Goal: Task Accomplishment & Management: Complete application form

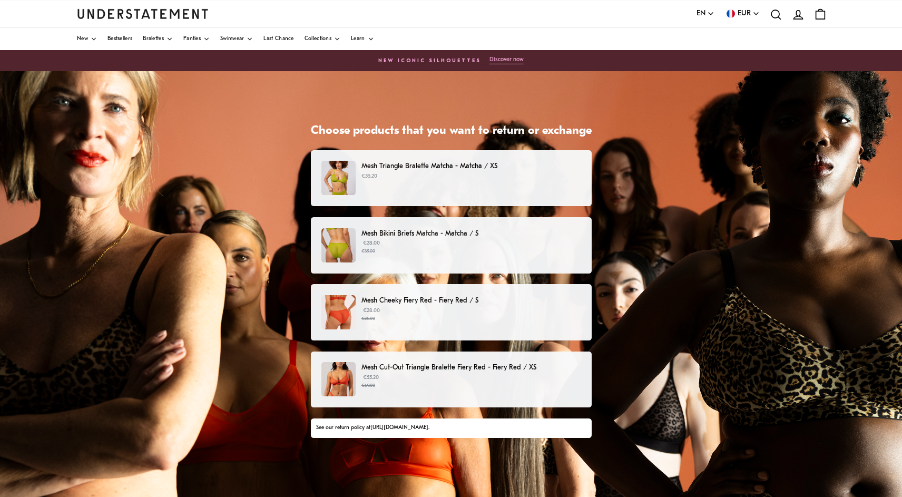
click at [548, 172] on p "€55.20" at bounding box center [470, 176] width 219 height 8
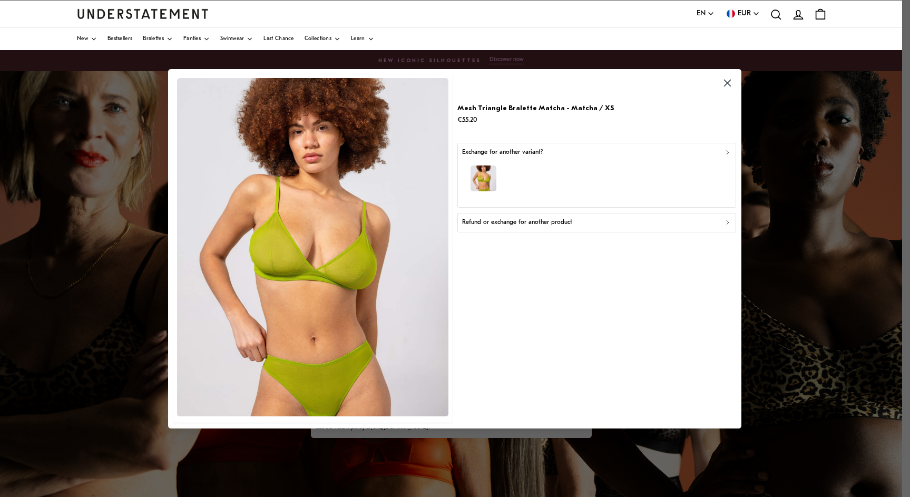
click at [714, 224] on div "Refund or exchange for another product" at bounding box center [596, 223] width 269 height 10
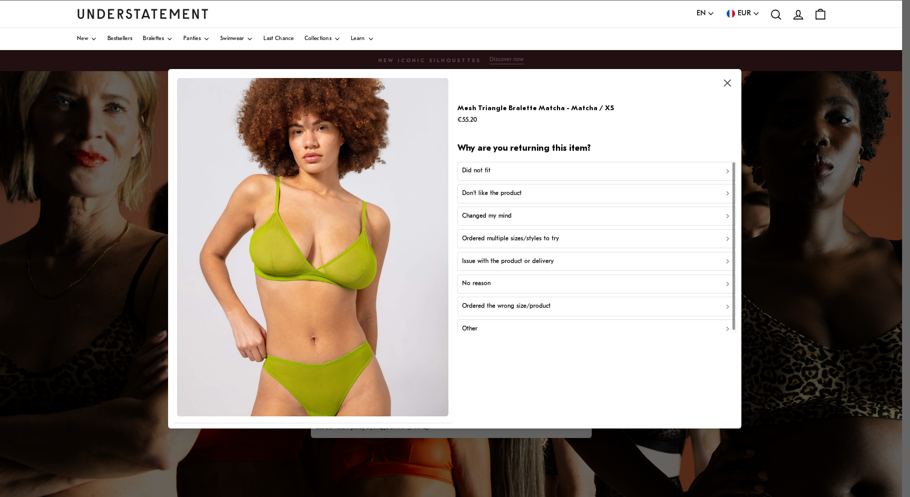
click at [698, 307] on div "Ordered the wrong size/product" at bounding box center [596, 306] width 269 height 10
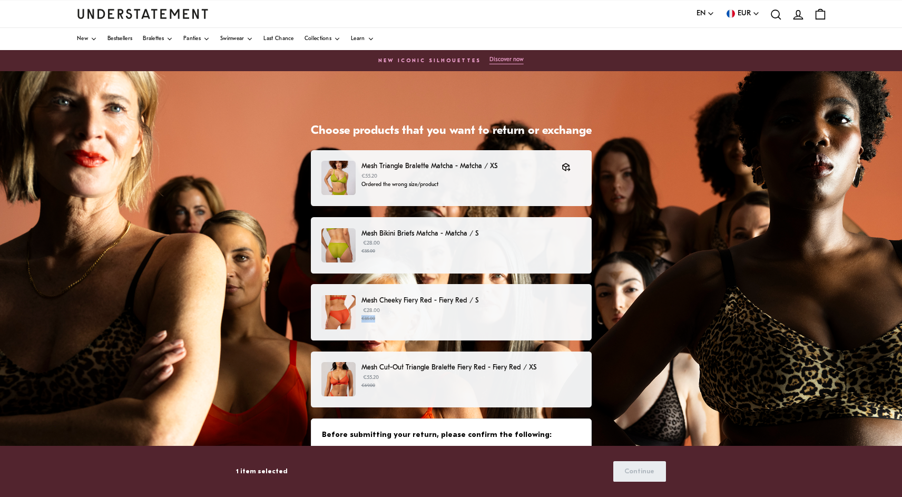
drag, startPoint x: 695, startPoint y: 306, endPoint x: 677, endPoint y: 332, distance: 31.1
click at [677, 332] on div "Choose products that you want to return or exchange Mesh Triangle Bralette Matc…" at bounding box center [451, 340] width 902 height 539
click at [719, 307] on div "Choose products that you want to return or exchange Mesh Triangle Bralette Matc…" at bounding box center [451, 340] width 902 height 539
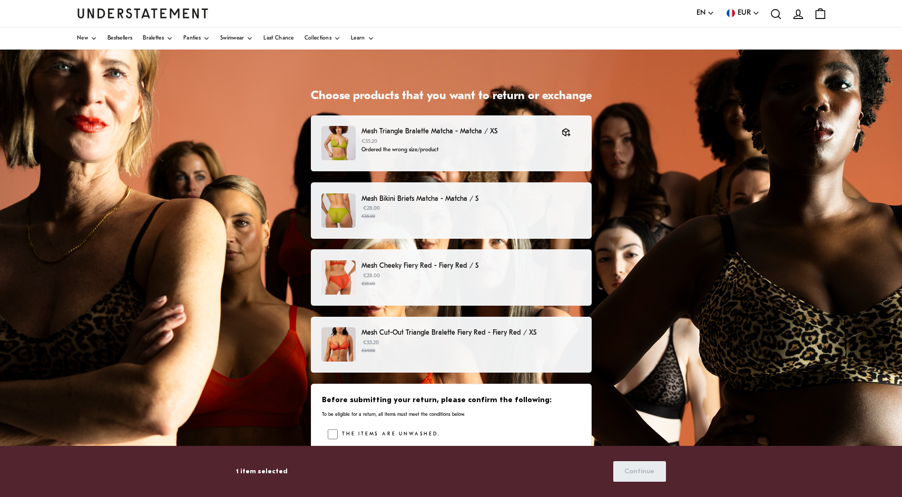
click at [569, 347] on small "€69.00" at bounding box center [470, 350] width 219 height 7
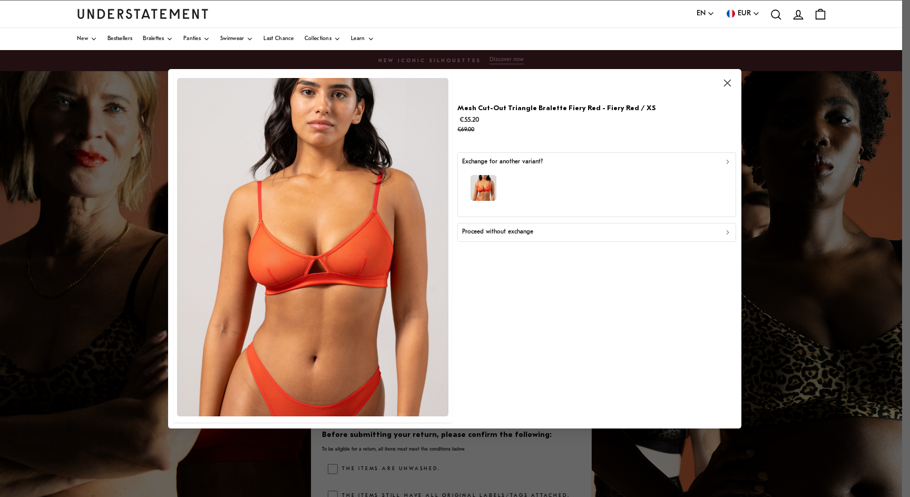
click at [606, 232] on div "Proceed without exchange" at bounding box center [596, 232] width 269 height 10
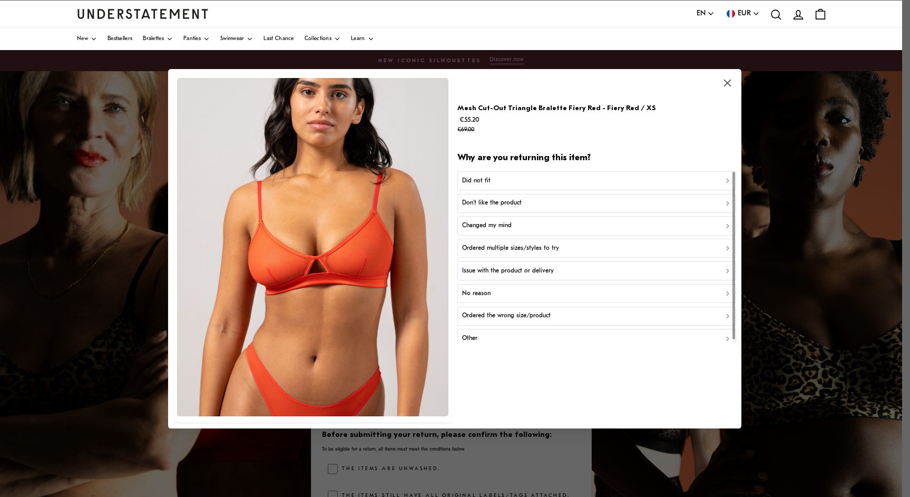
click at [606, 232] on button "Changed my mind" at bounding box center [597, 225] width 278 height 19
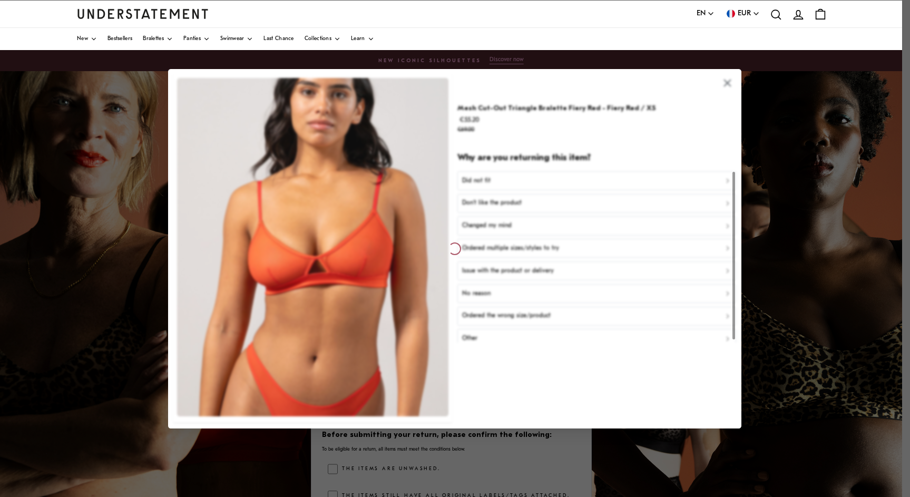
click at [723, 97] on div at bounding box center [454, 248] width 573 height 359
click at [795, 156] on div at bounding box center [455, 248] width 910 height 497
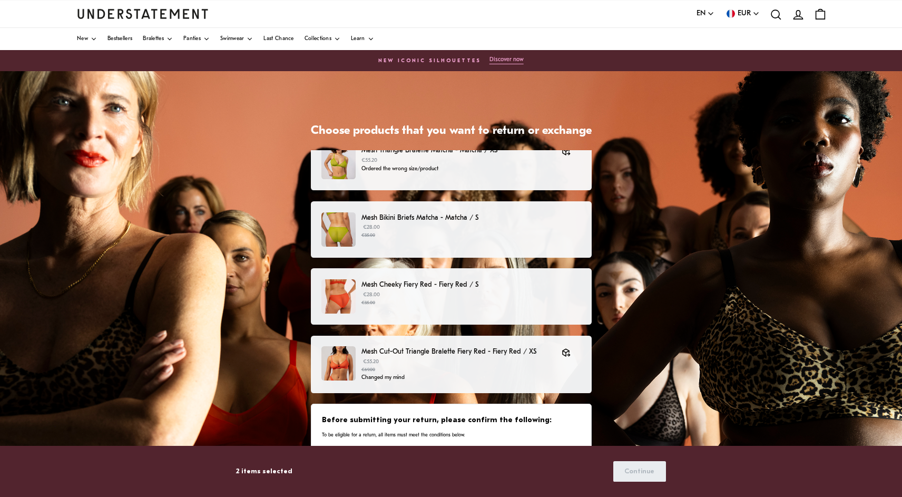
scroll to position [32, 0]
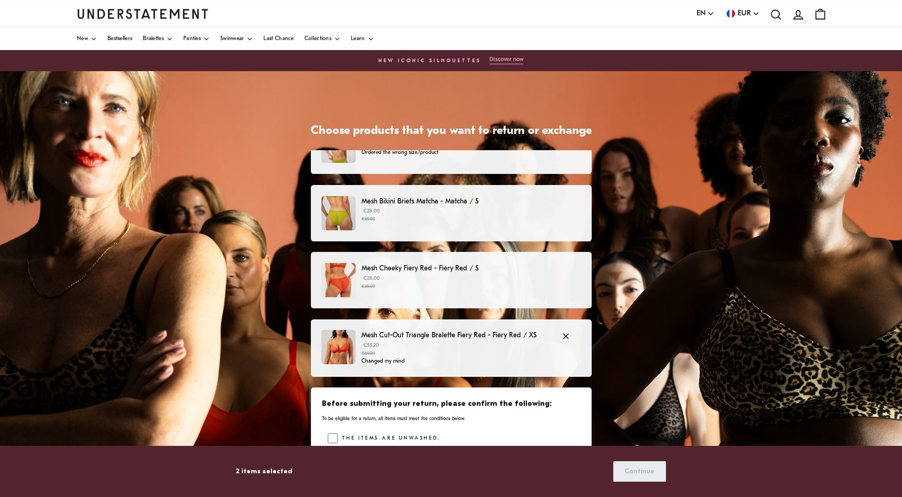
click at [545, 350] on small "€69.00" at bounding box center [456, 353] width 190 height 7
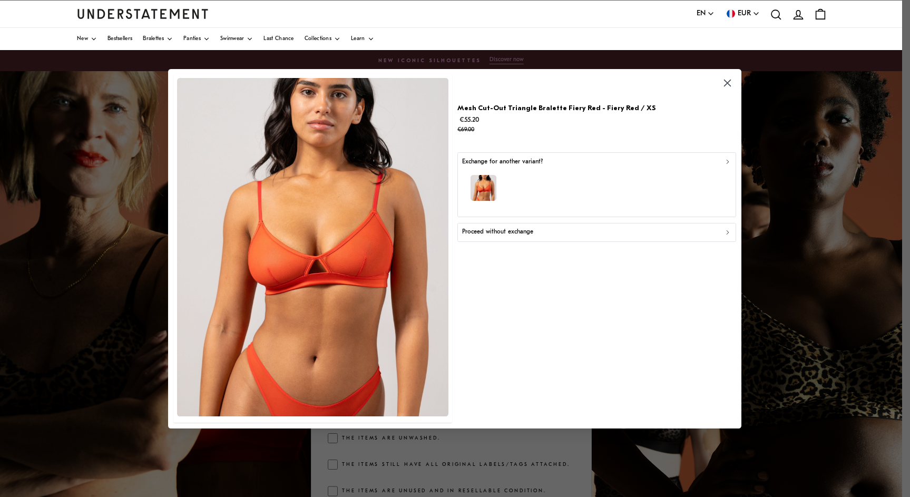
click at [725, 157] on div "Exchange for another variant?" at bounding box center [596, 161] width 269 height 10
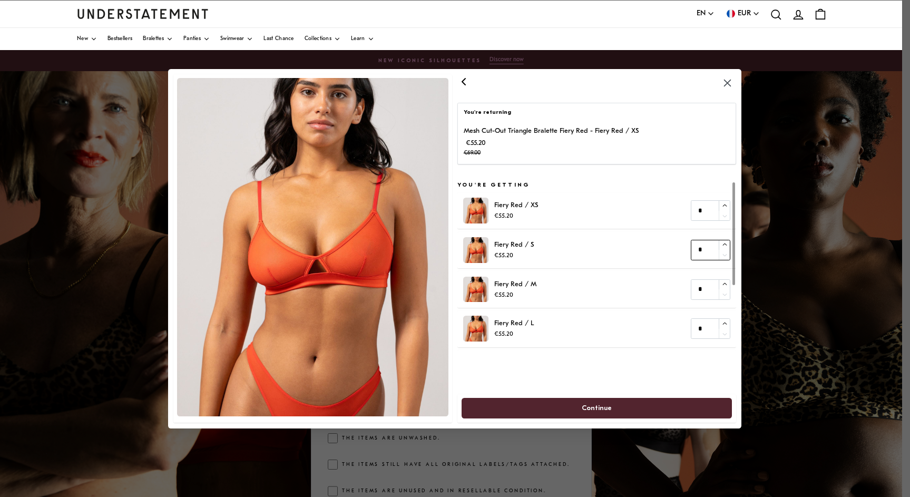
drag, startPoint x: 704, startPoint y: 249, endPoint x: 693, endPoint y: 248, distance: 10.6
click at [693, 248] on input "*" at bounding box center [711, 250] width 40 height 21
type input "*"
click at [645, 407] on span "Continue" at bounding box center [596, 407] width 247 height 19
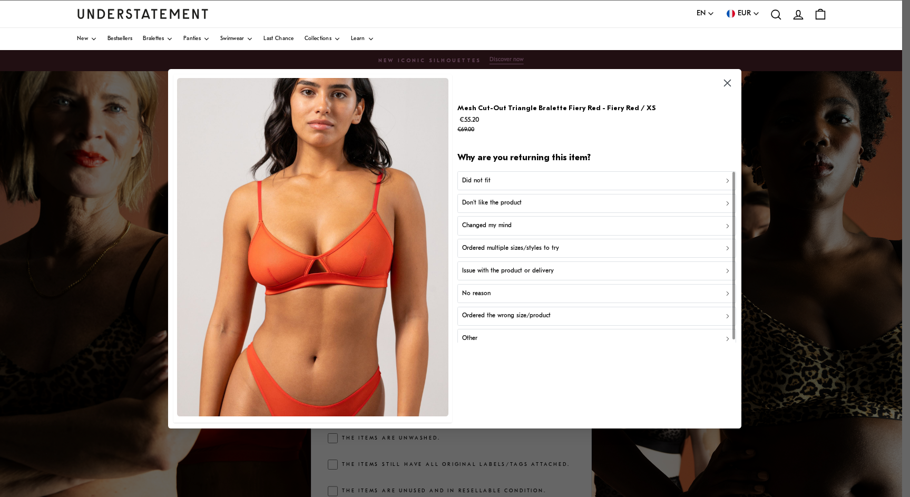
click at [650, 312] on div "Ordered the wrong size/product" at bounding box center [596, 316] width 269 height 10
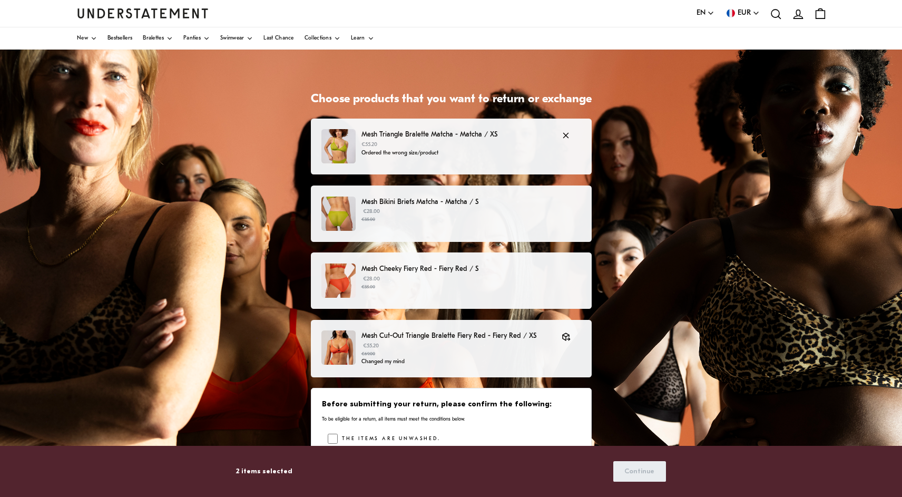
click at [534, 149] on p "Ordered the wrong size/product" at bounding box center [456, 153] width 190 height 8
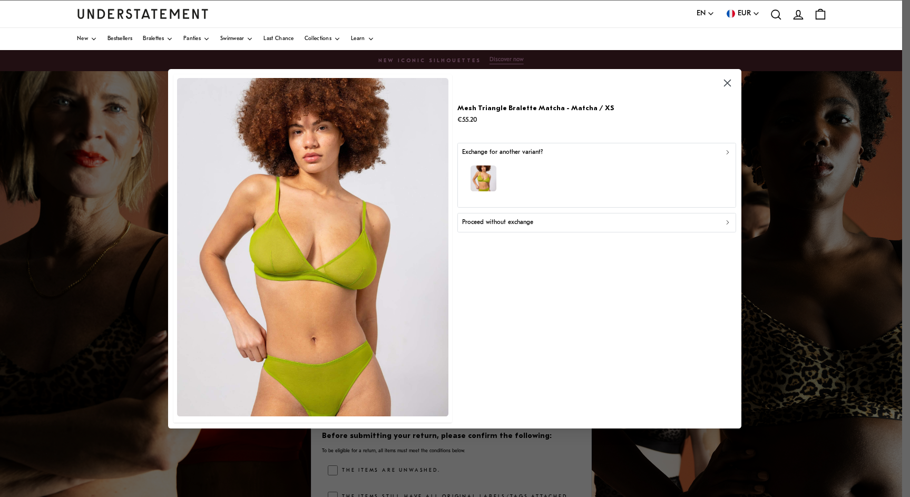
click at [708, 162] on div "button" at bounding box center [596, 180] width 269 height 46
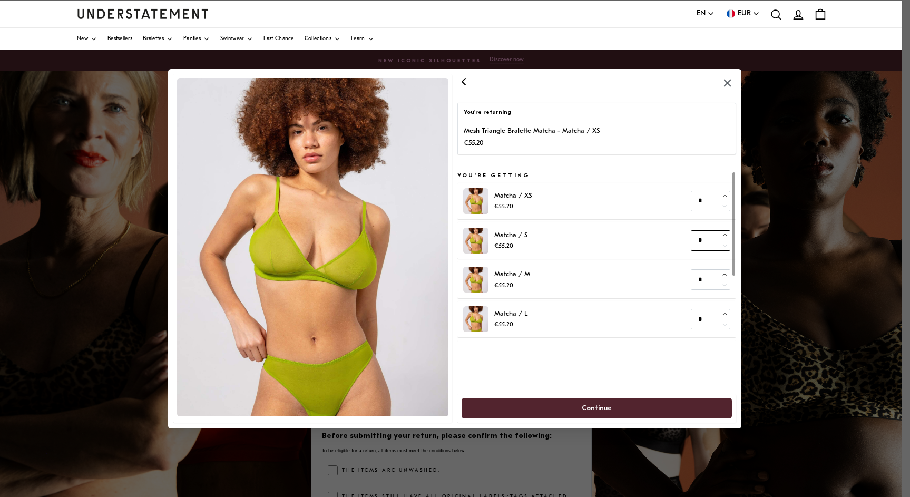
type input "*"
click at [723, 234] on icon "button" at bounding box center [725, 235] width 4 height 2
click at [595, 410] on span "Continue" at bounding box center [597, 407] width 30 height 19
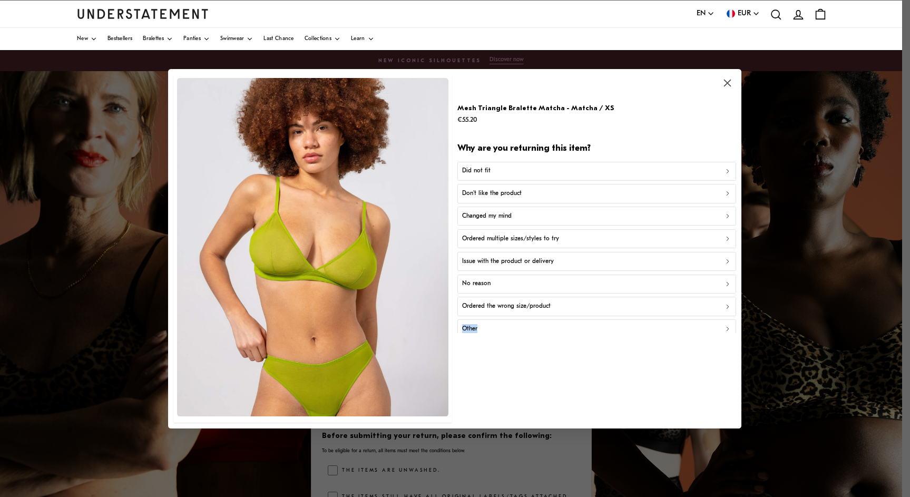
click at [595, 410] on div "Mesh Triangle Bralette Matcha - Matcha / XS €55.20 Why are you returning this i…" at bounding box center [597, 248] width 278 height 348
click at [585, 297] on button "Ordered the wrong size/product" at bounding box center [597, 306] width 278 height 19
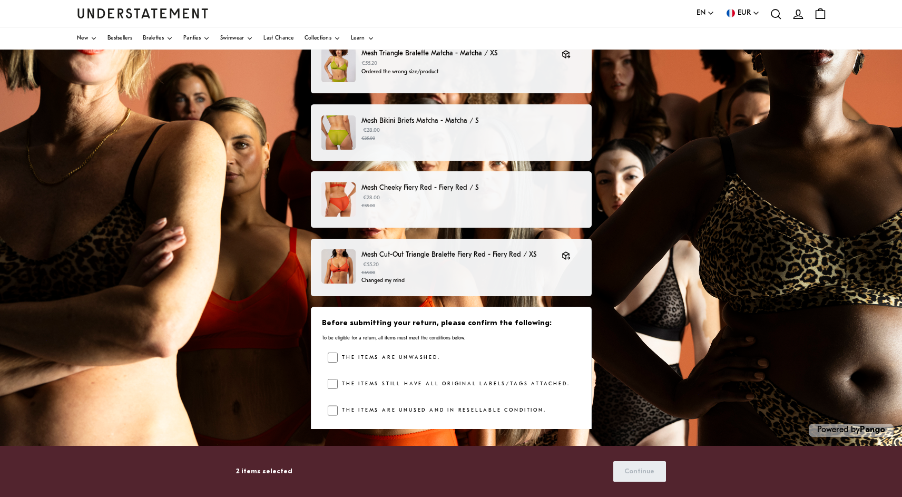
scroll to position [2, 0]
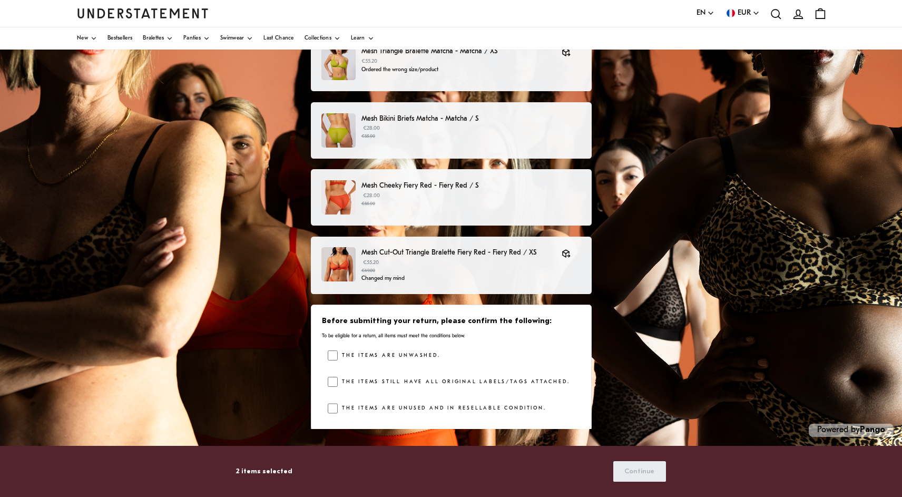
click at [319, 406] on div "Before submitting your return, please confirm the following: To be eligible for…" at bounding box center [451, 367] width 281 height 125
click at [650, 473] on span "Continue" at bounding box center [639, 470] width 30 height 19
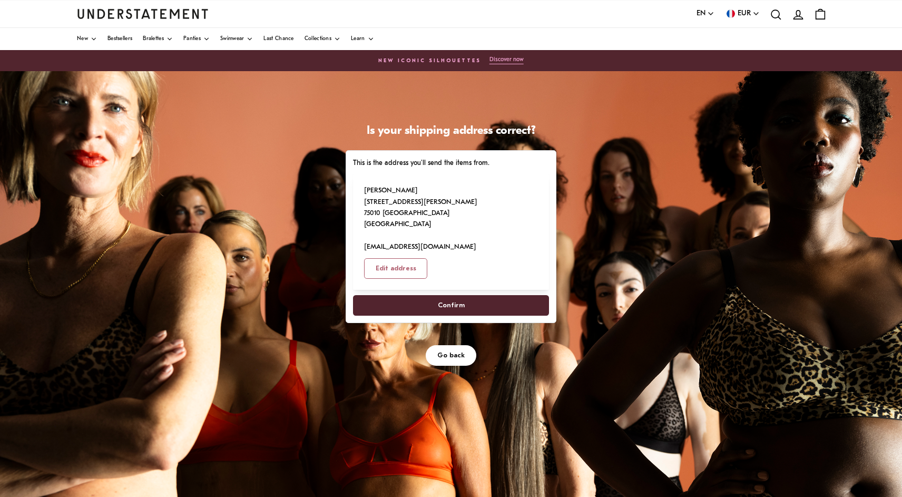
click at [480, 296] on span "Confirm" at bounding box center [451, 305] width 173 height 19
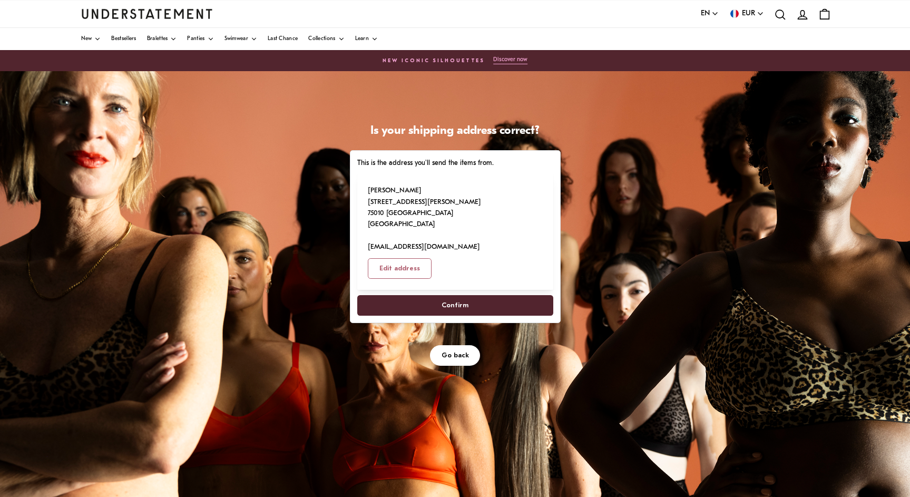
select select "**"
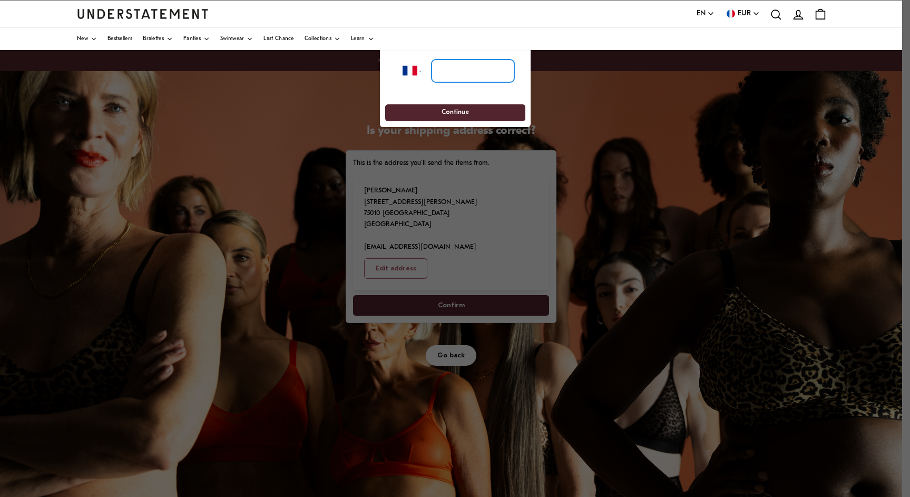
click at [457, 73] on input "tel" at bounding box center [472, 71] width 83 height 23
click at [574, 101] on div at bounding box center [455, 248] width 910 height 497
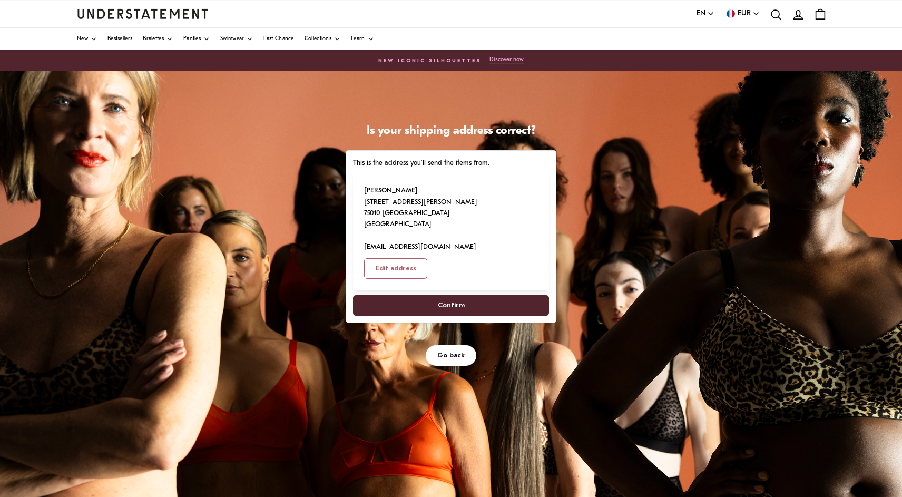
click at [453, 296] on span "Confirm" at bounding box center [451, 305] width 27 height 19
click at [459, 296] on span "Confirm" at bounding box center [451, 305] width 27 height 19
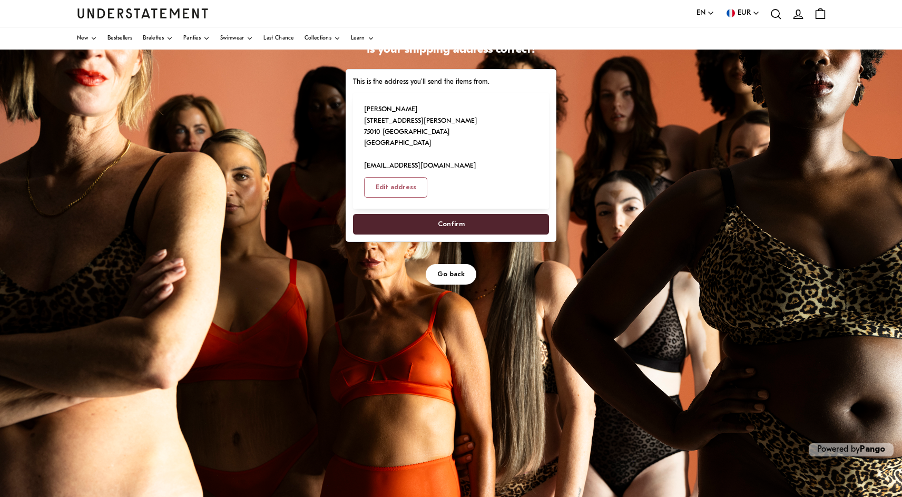
scroll to position [101, 0]
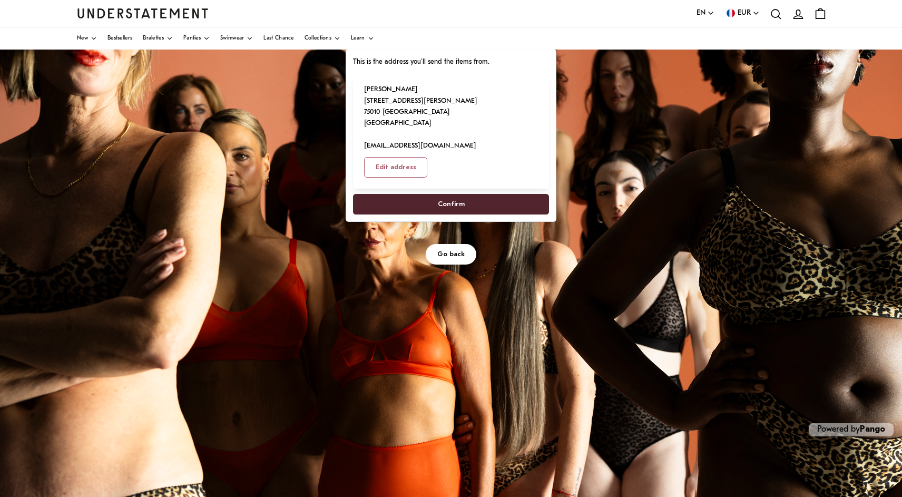
click at [416, 158] on span "Edit address" at bounding box center [396, 167] width 41 height 19
select select "**"
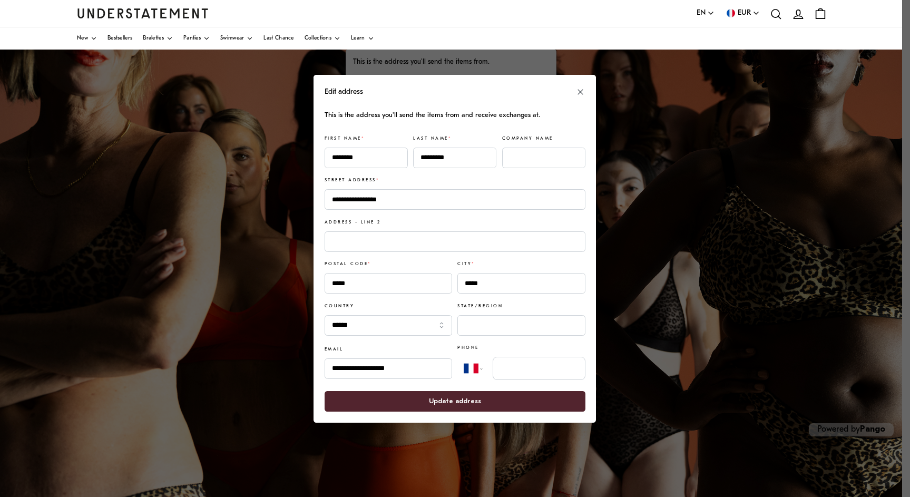
click at [502, 401] on span "Update address" at bounding box center [455, 400] width 238 height 19
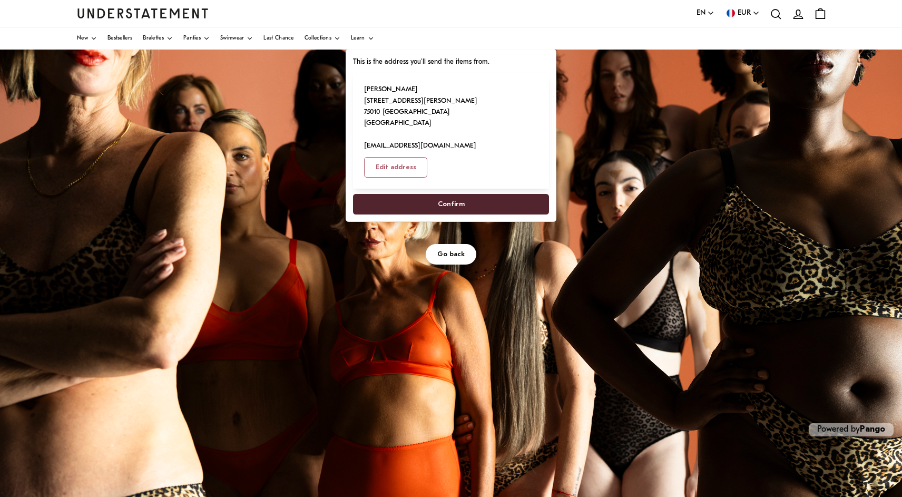
click at [490, 194] on span "Confirm" at bounding box center [451, 203] width 173 height 19
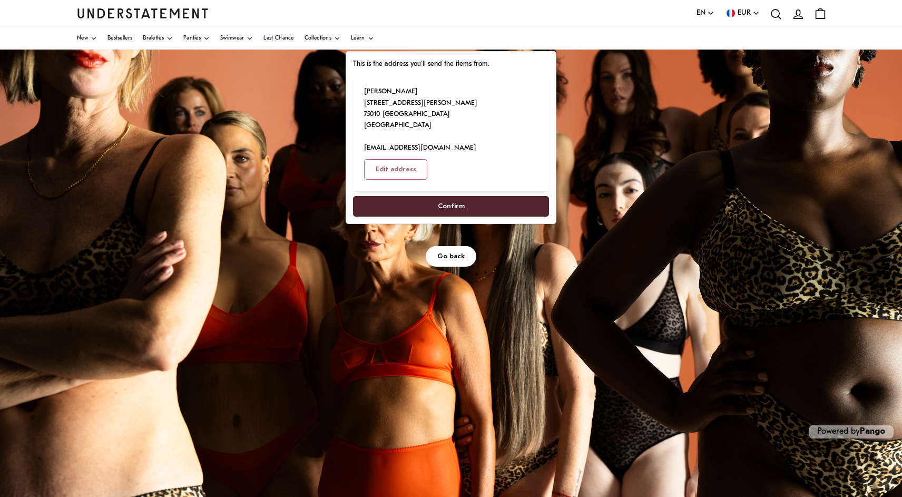
scroll to position [88, 0]
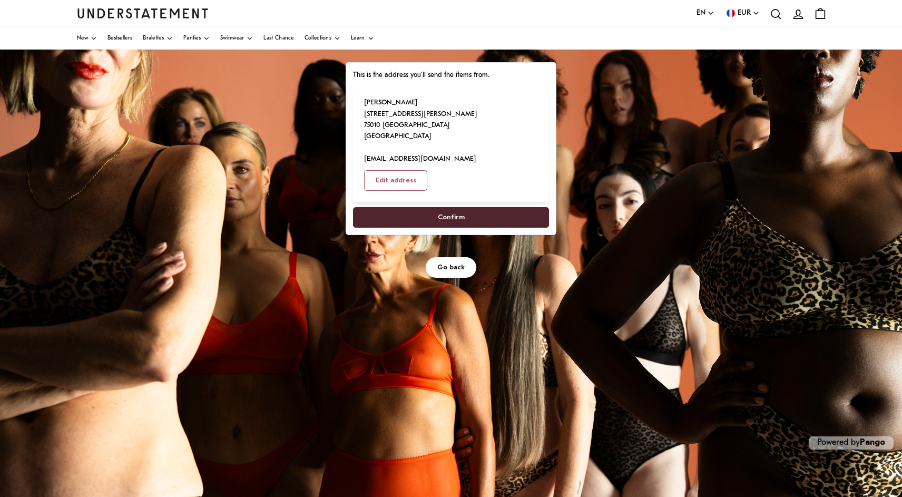
click at [451, 208] on span "Confirm" at bounding box center [451, 217] width 27 height 19
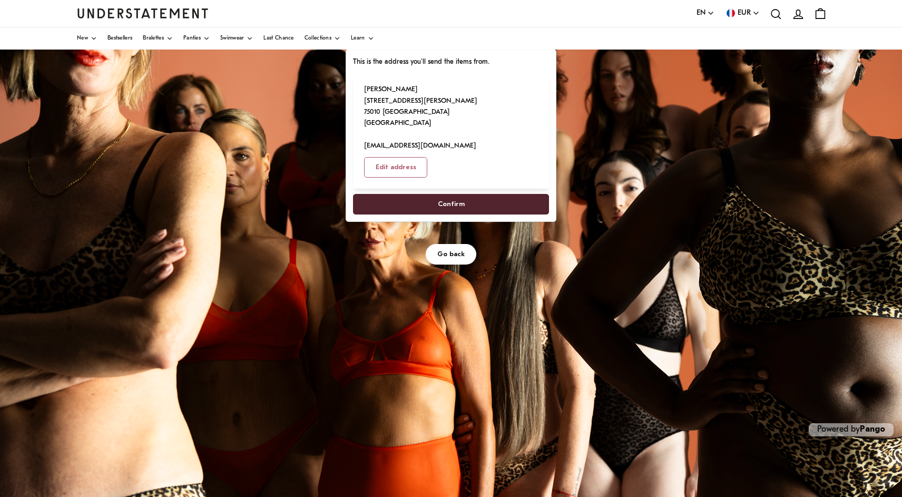
scroll to position [0, 0]
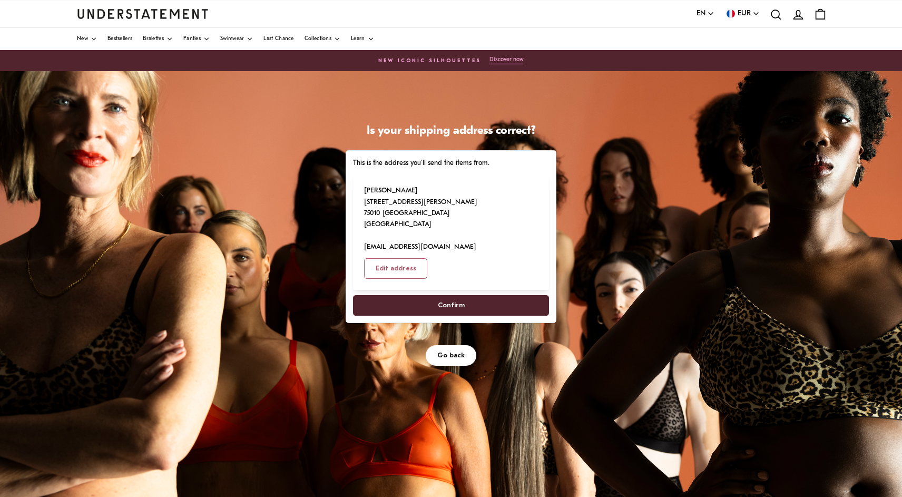
click at [453, 346] on span "Go back" at bounding box center [450, 355] width 27 height 19
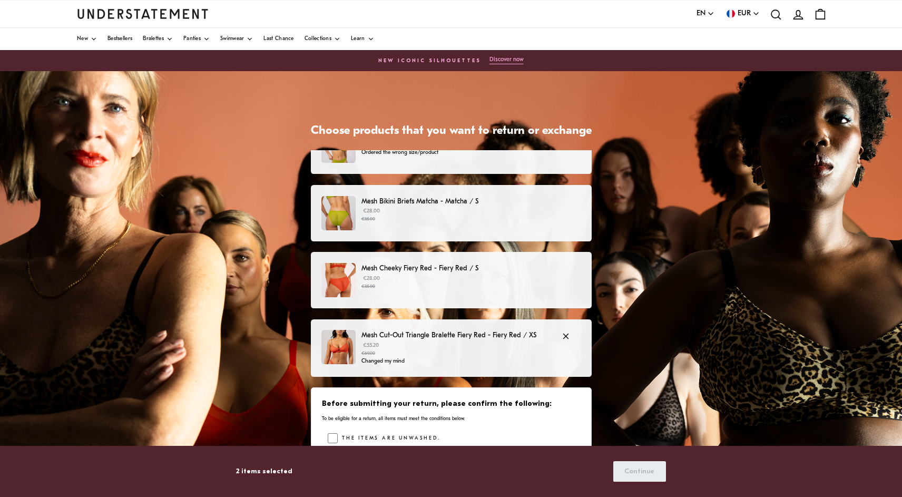
scroll to position [113, 0]
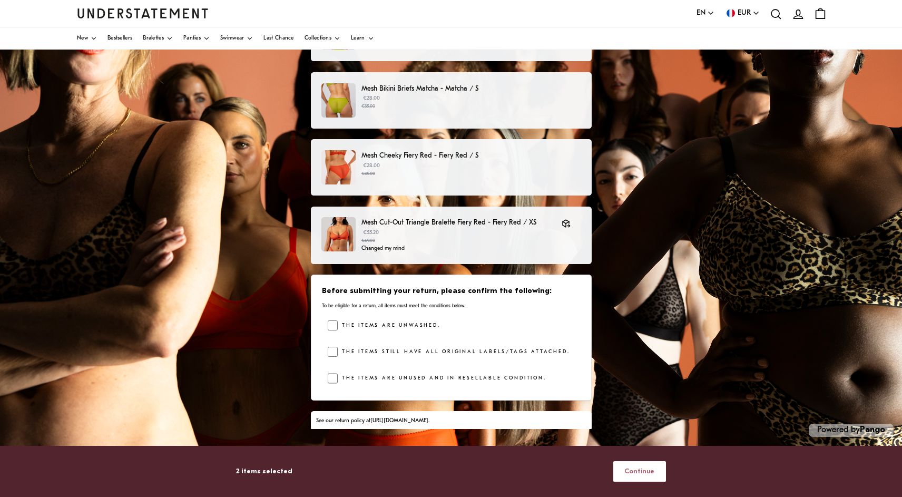
click at [643, 473] on span "Continue" at bounding box center [639, 470] width 30 height 19
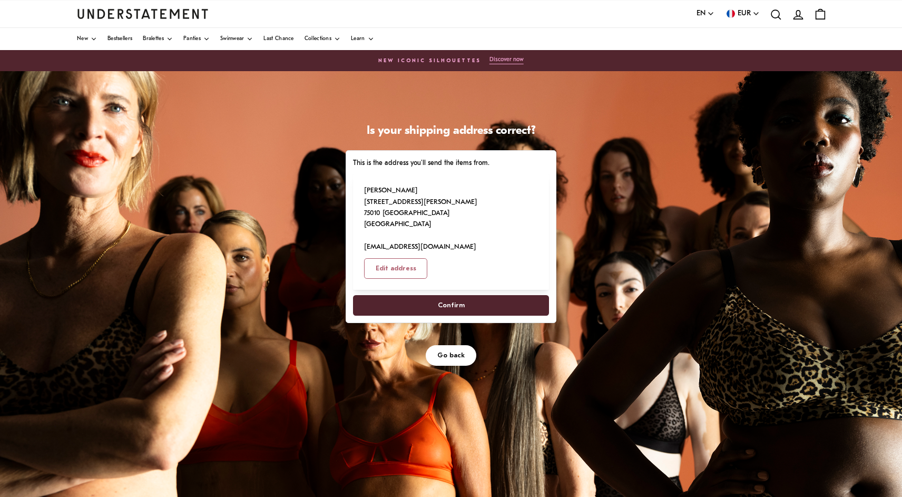
click at [456, 296] on span "Confirm" at bounding box center [451, 305] width 27 height 19
select select "**"
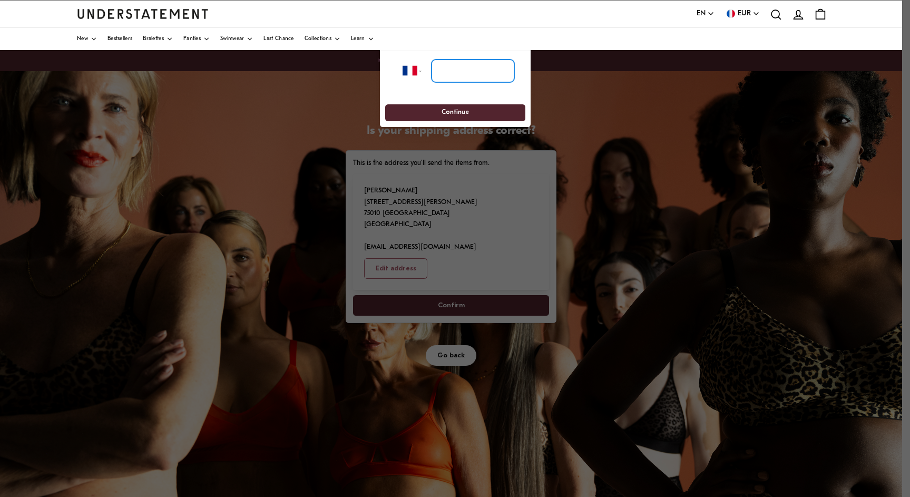
click at [474, 77] on input "tel" at bounding box center [472, 71] width 83 height 23
click at [468, 74] on input "tel" at bounding box center [472, 71] width 83 height 23
click at [464, 68] on input "tel" at bounding box center [472, 71] width 83 height 23
type input "*"
type input "*********"
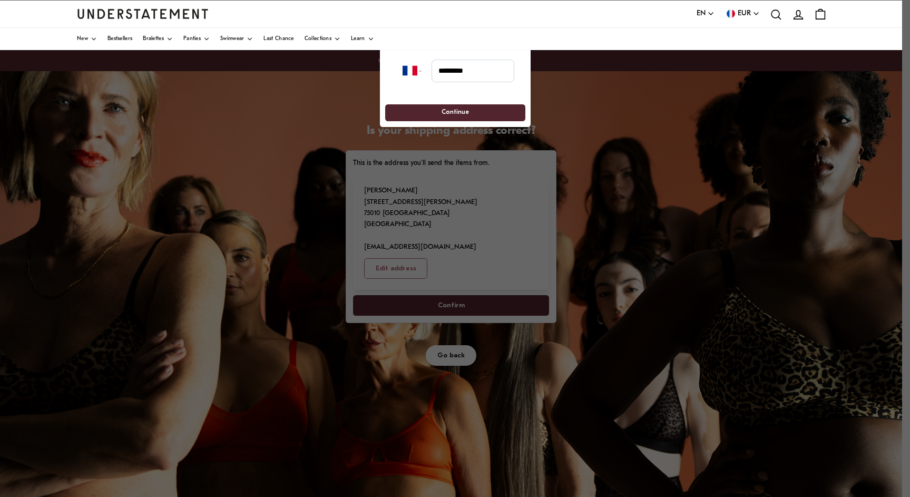
click at [457, 111] on span "Continue" at bounding box center [454, 113] width 27 height 16
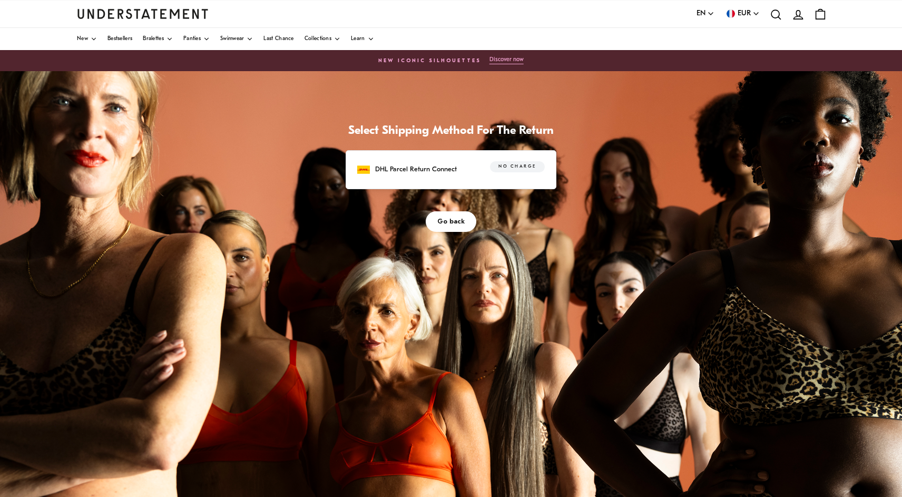
click at [429, 166] on p "DHL Parcel Return Connect" at bounding box center [416, 169] width 82 height 11
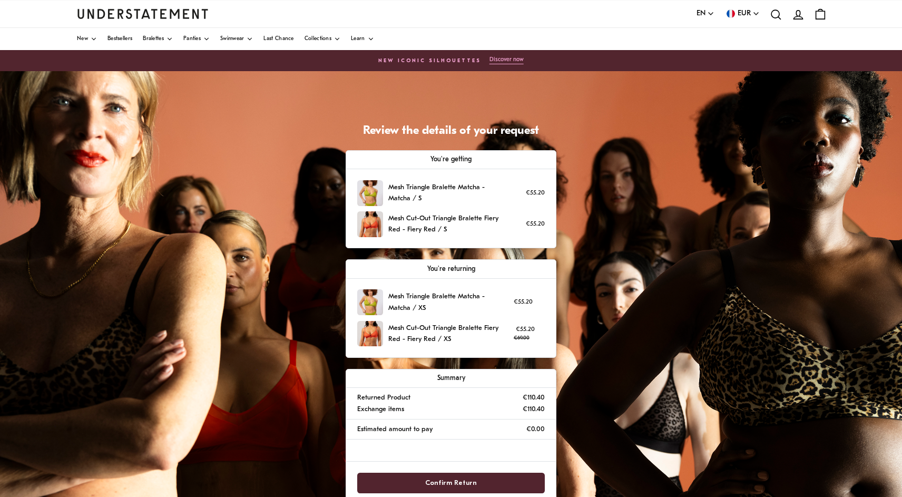
click at [471, 476] on span "Confirm Return" at bounding box center [451, 482] width 52 height 19
